Goal: Information Seeking & Learning: Learn about a topic

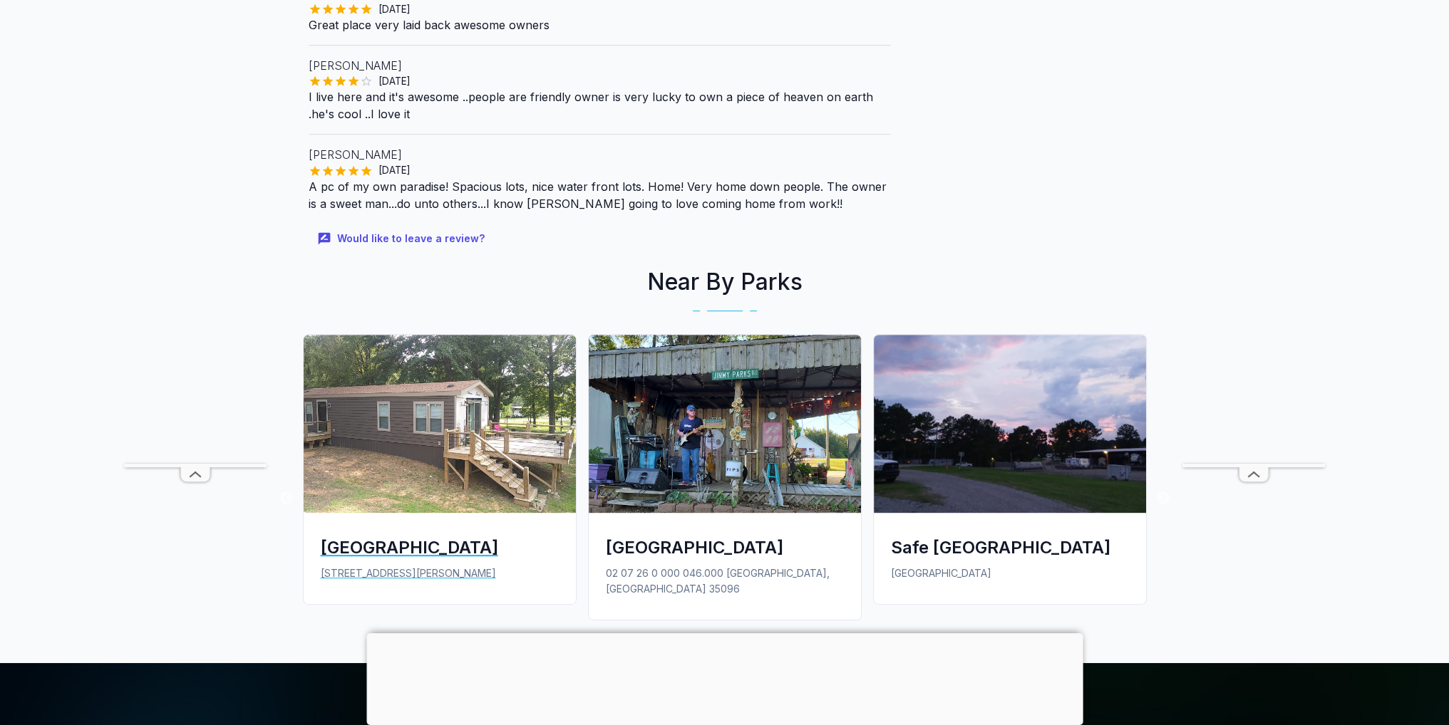
scroll to position [713, 0]
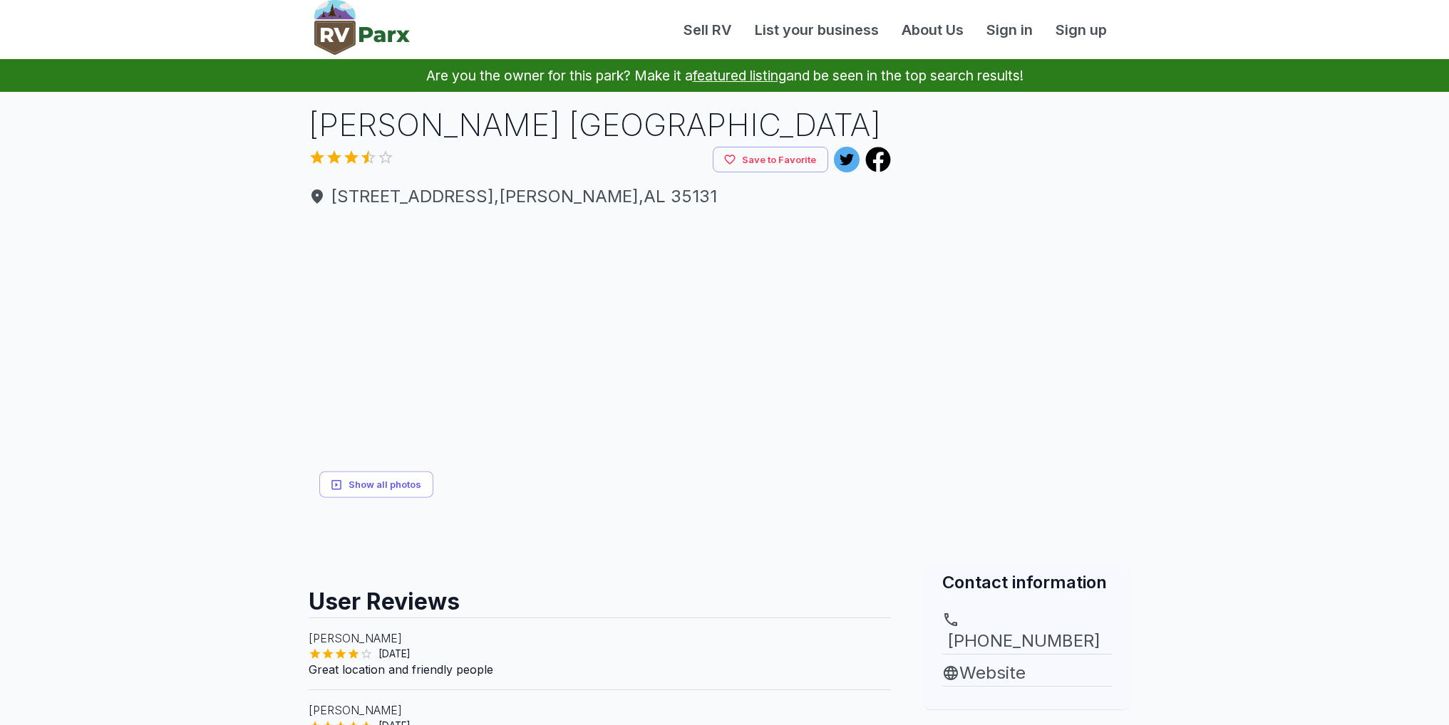
scroll to position [713, 0]
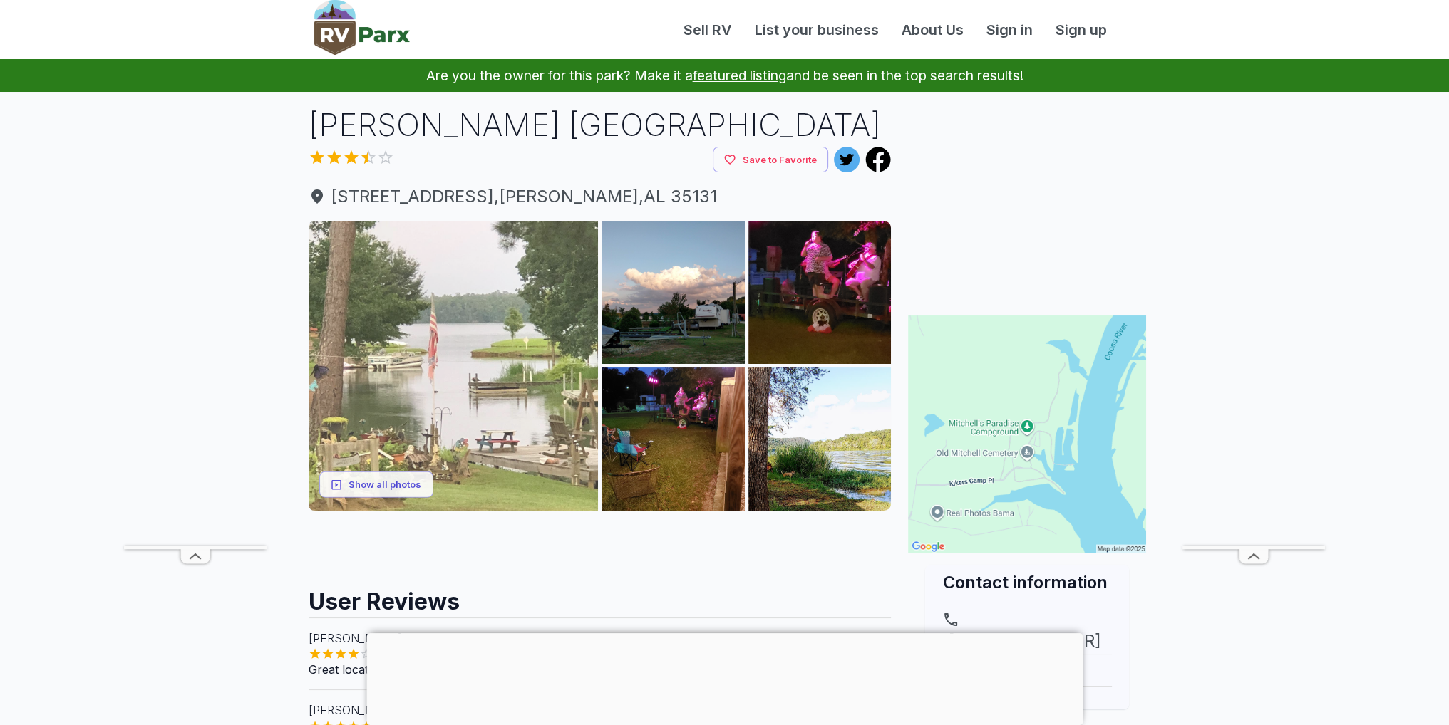
click at [500, 354] on img at bounding box center [454, 366] width 290 height 290
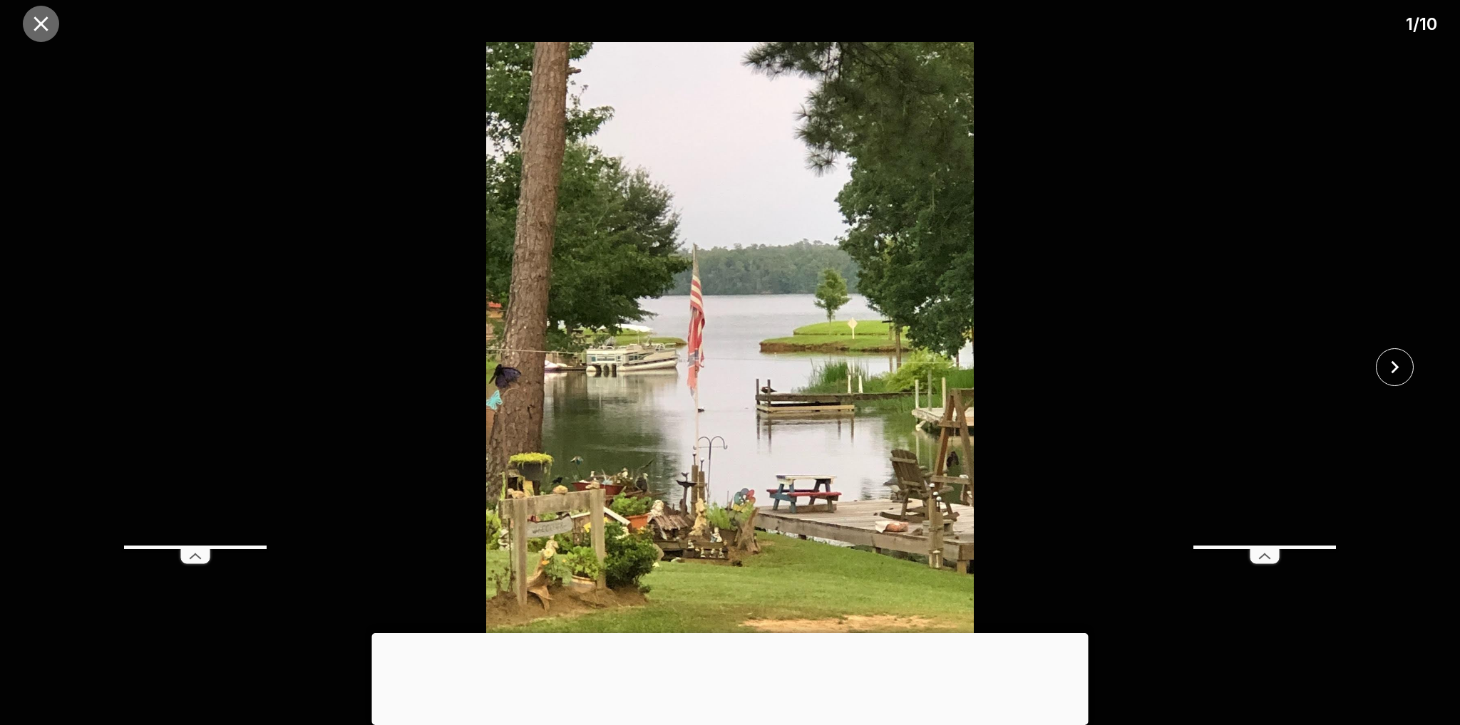
click at [40, 31] on icon "close" at bounding box center [41, 23] width 25 height 25
